Goal: Task Accomplishment & Management: Manage account settings

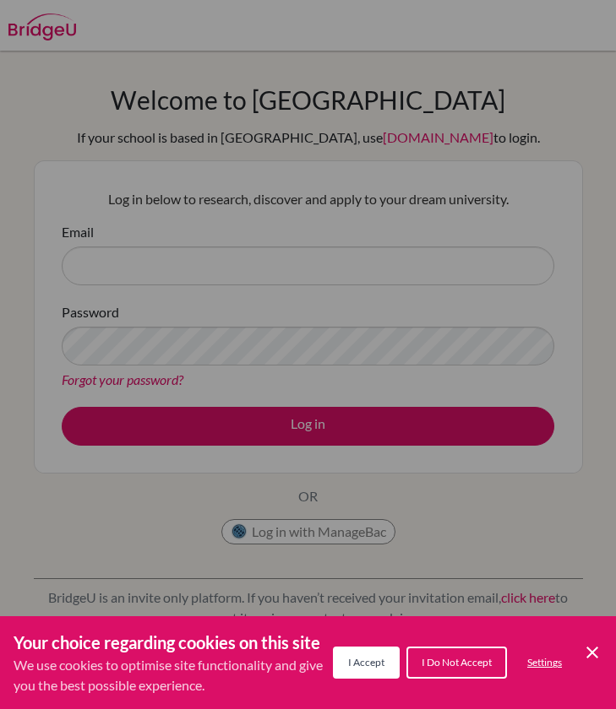
click at [353, 671] on button "I Accept" at bounding box center [366, 663] width 67 height 32
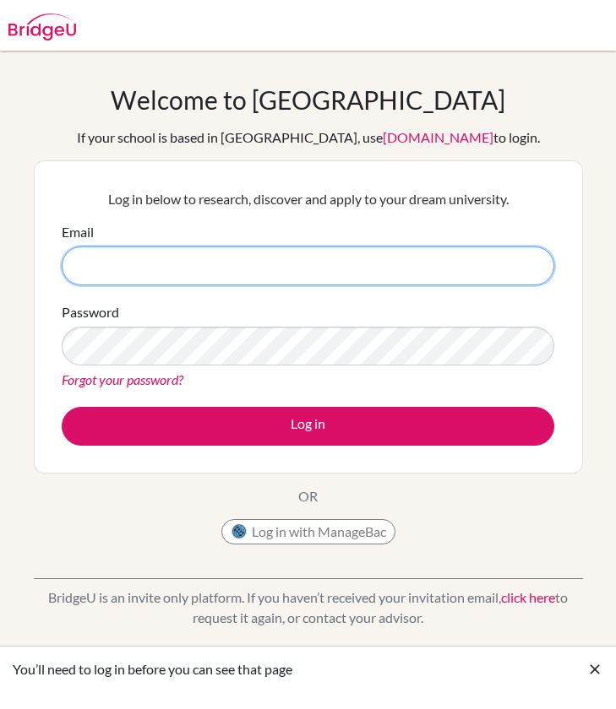
click at [284, 263] on input "Email" at bounding box center [308, 266] width 492 height 39
type input "[EMAIL_ADDRESS][DOMAIN_NAME]"
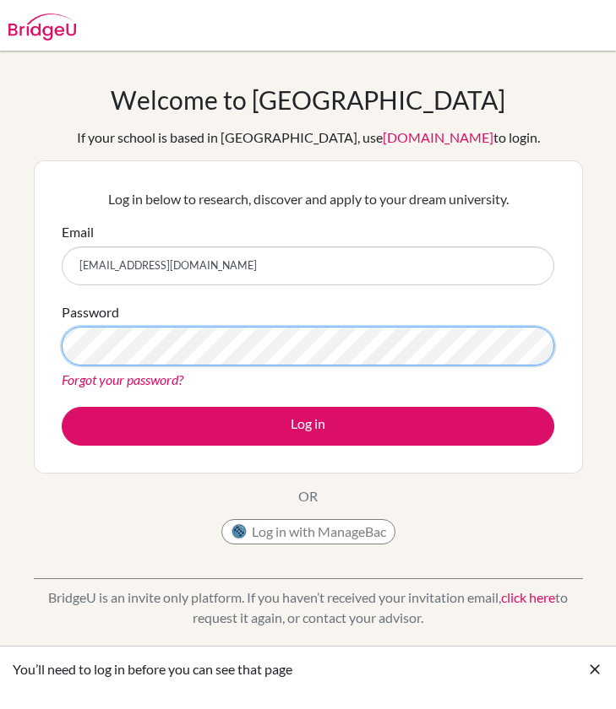
click at [307, 426] on button "Log in" at bounding box center [308, 426] width 492 height 39
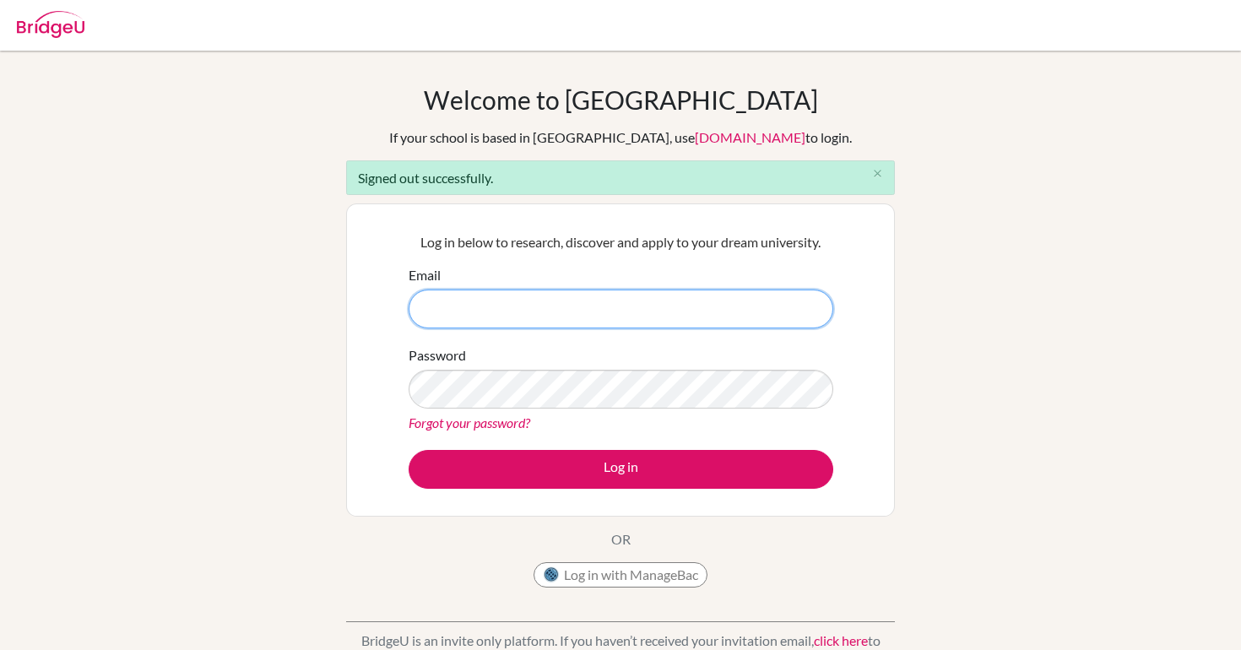
click at [475, 307] on input "Email" at bounding box center [621, 309] width 425 height 39
type input "[EMAIL_ADDRESS][DOMAIN_NAME]"
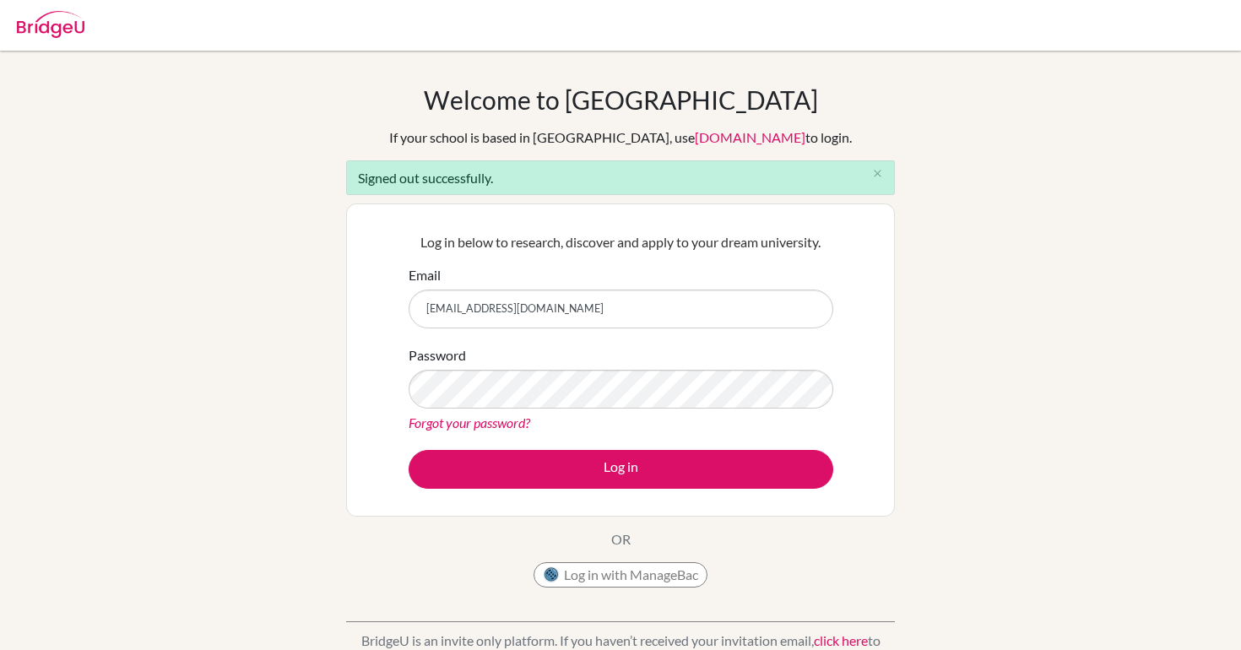
click at [648, 577] on button "Log in with ManageBac" at bounding box center [621, 574] width 174 height 25
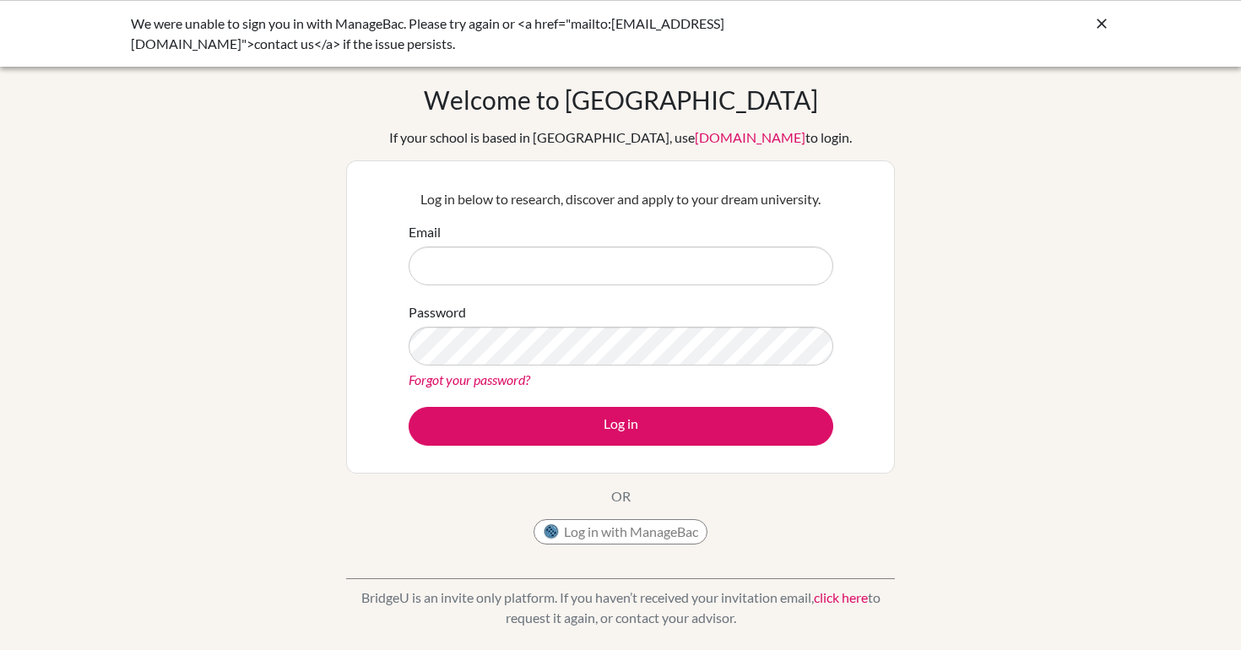
click at [486, 514] on div "Welcome to BridgeU If your school is based in China, use app.bridge-u.com.cn to…" at bounding box center [620, 318] width 549 height 469
click at [600, 539] on button "Log in with ManageBac" at bounding box center [621, 531] width 174 height 25
